Goal: Find specific page/section: Find specific page/section

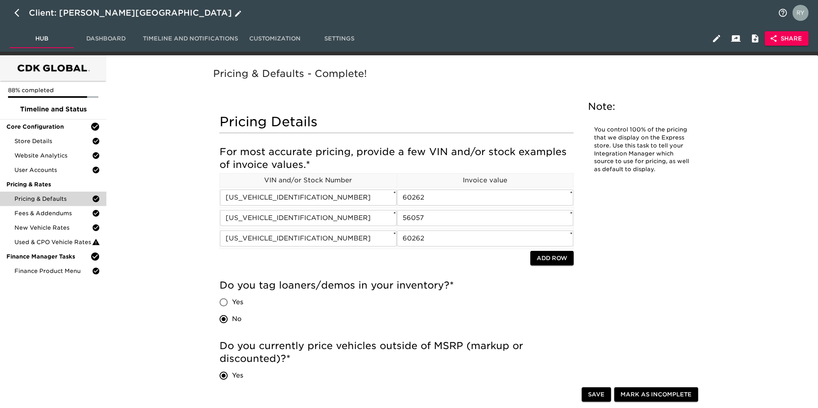
click at [16, 11] on icon "button" at bounding box center [16, 13] width 5 height 8
select select "10"
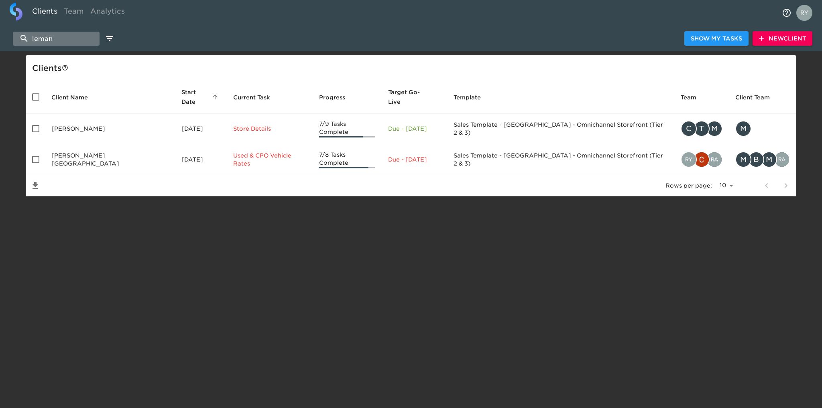
drag, startPoint x: 65, startPoint y: 39, endPoint x: 15, endPoint y: 39, distance: 49.8
click at [15, 39] on input "leman" at bounding box center [56, 39] width 87 height 14
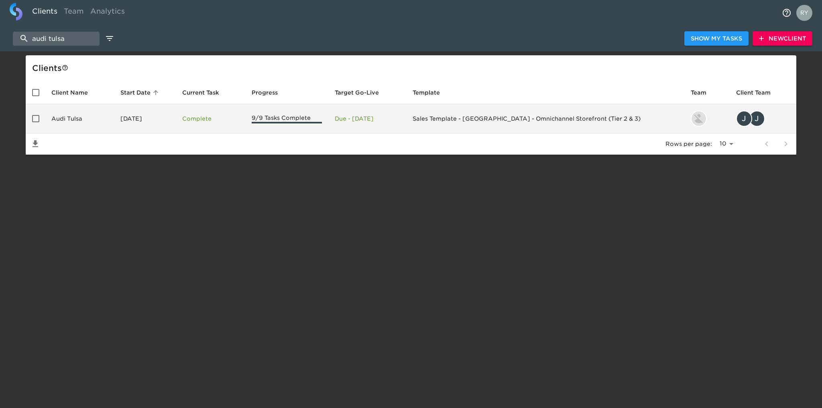
type input "audi tulsa"
click at [75, 119] on td "Audi Tulsa" at bounding box center [79, 118] width 69 height 29
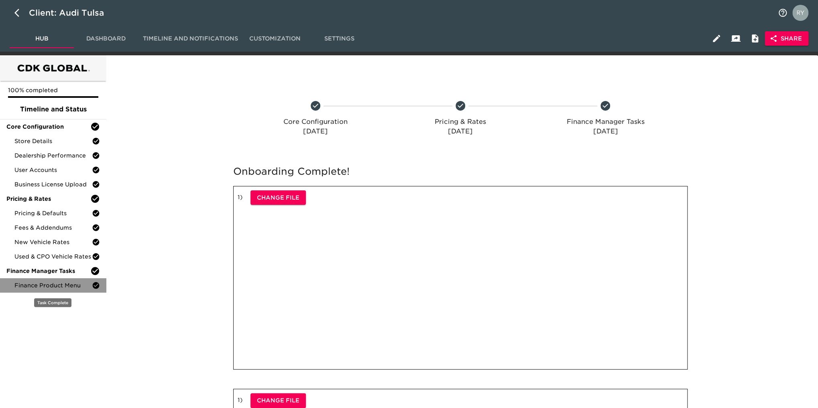
click at [71, 287] on span "Finance Product Menu" at bounding box center [52, 286] width 77 height 8
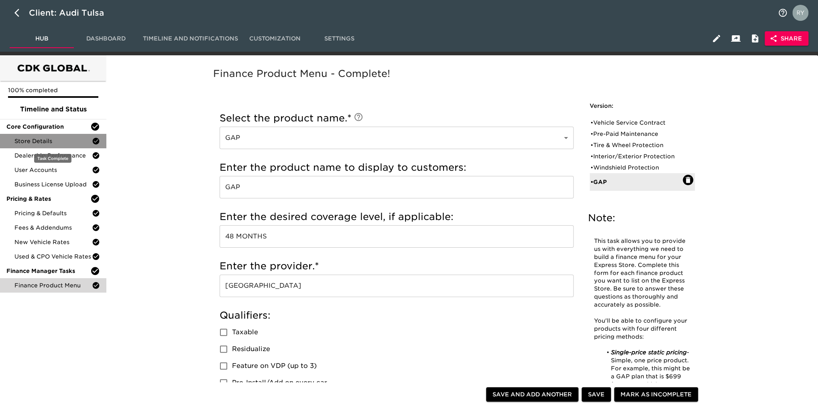
click at [26, 138] on span "Store Details" at bounding box center [52, 141] width 77 height 8
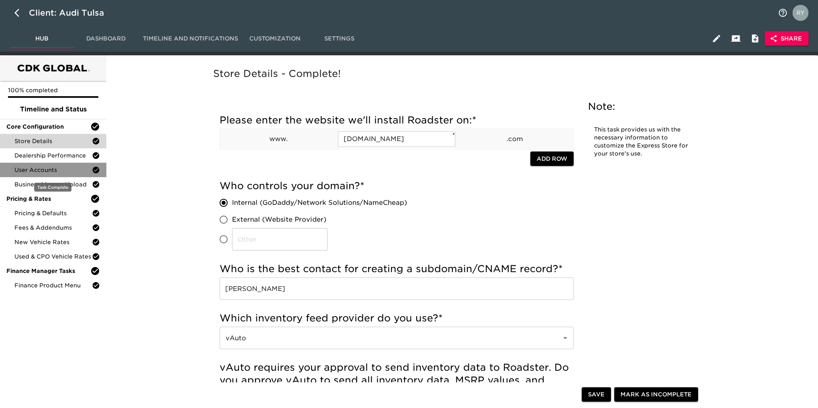
click at [34, 167] on span "User Accounts" at bounding box center [52, 170] width 77 height 8
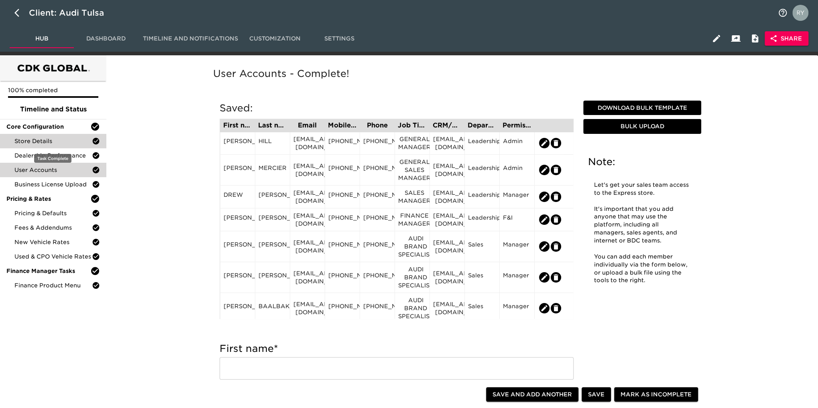
click at [60, 142] on span "Store Details" at bounding box center [52, 141] width 77 height 8
